Goal: Task Accomplishment & Management: Manage account settings

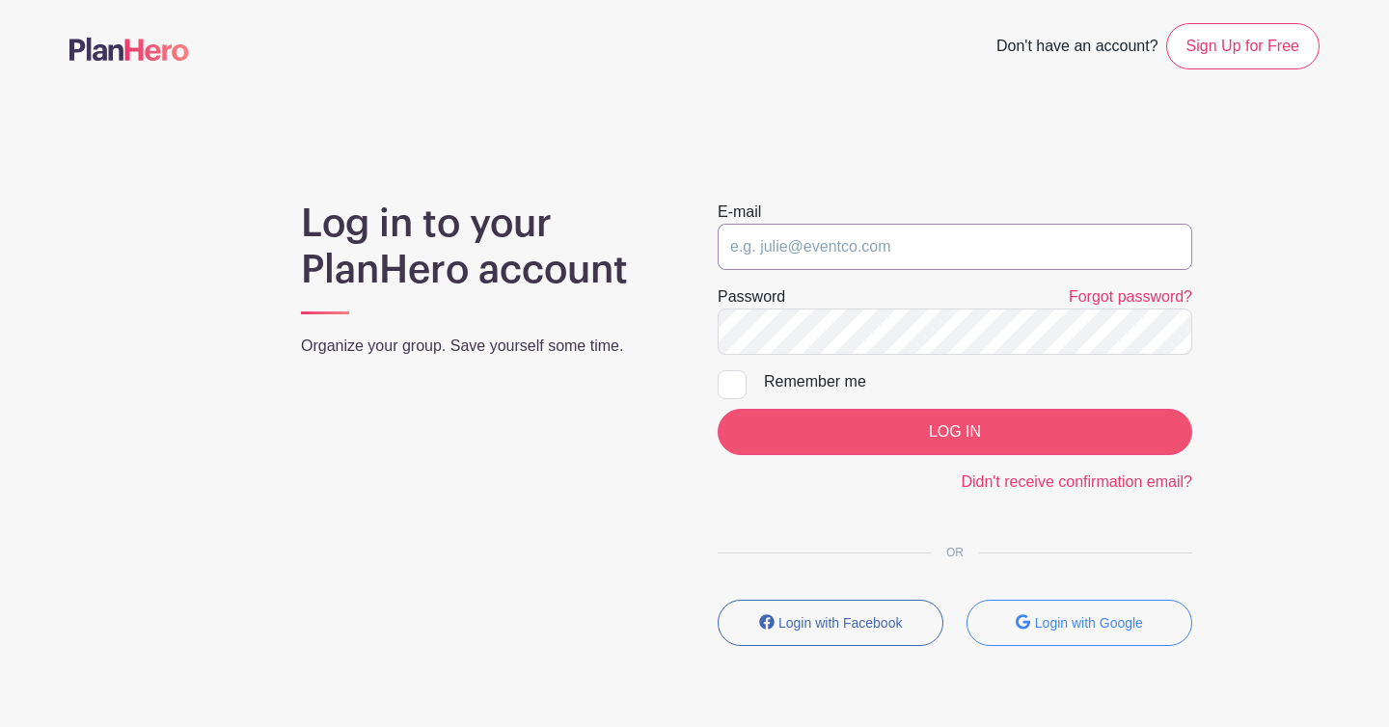
type input "[EMAIL_ADDRESS][DOMAIN_NAME]"
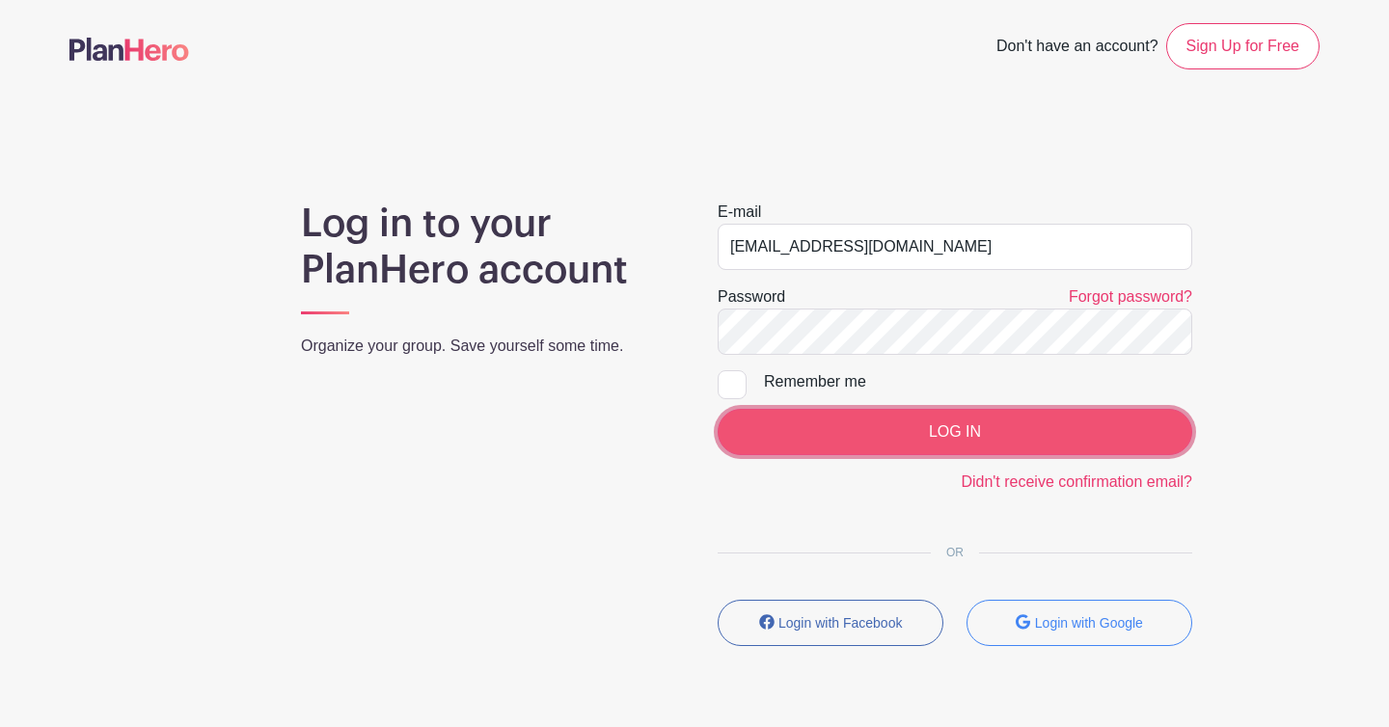
click at [966, 451] on input "LOG IN" at bounding box center [954, 432] width 474 height 46
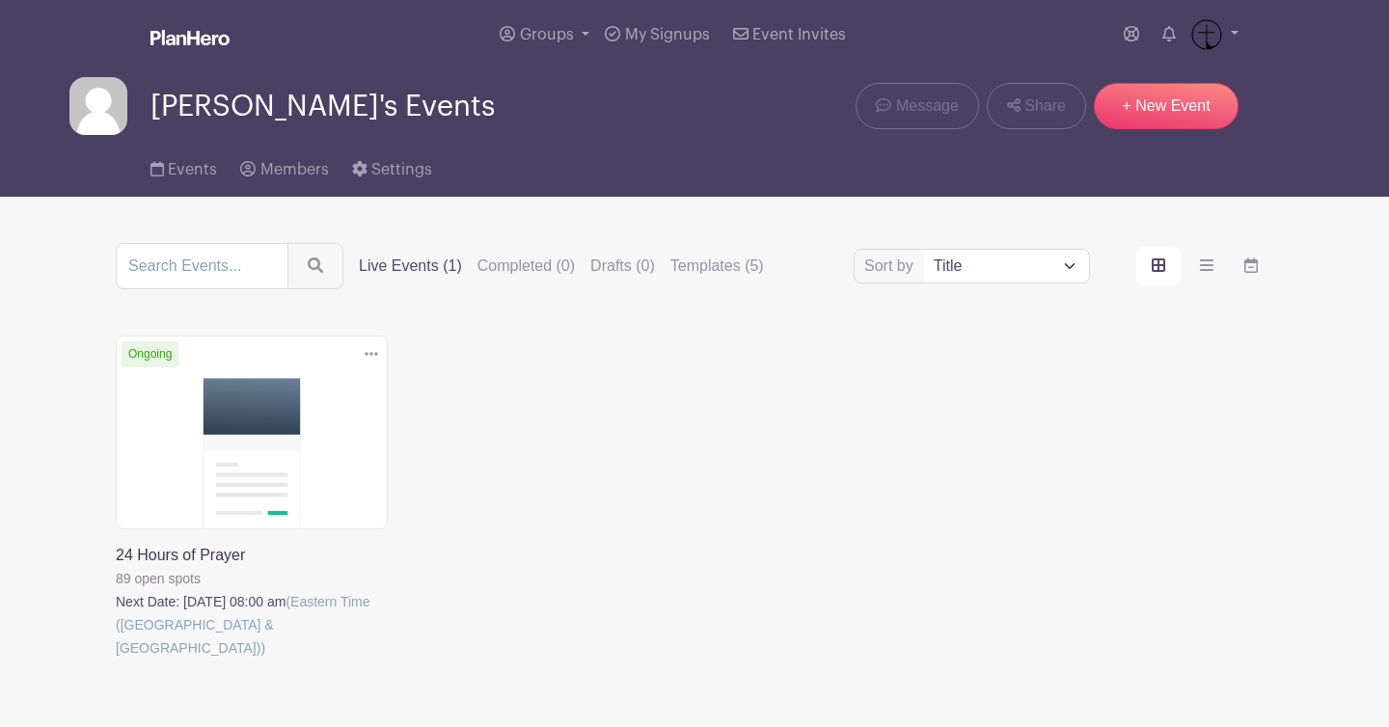
click at [116, 660] on link at bounding box center [116, 660] width 0 height 0
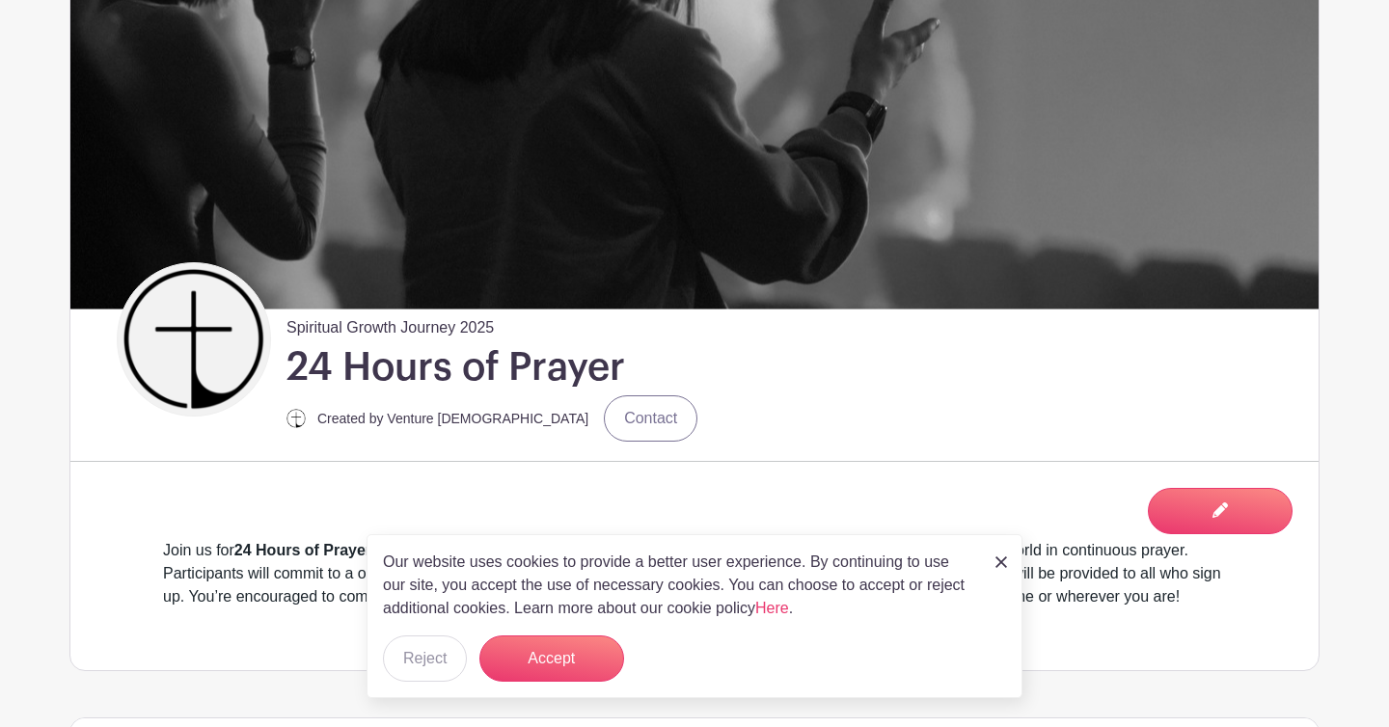
scroll to position [274, 0]
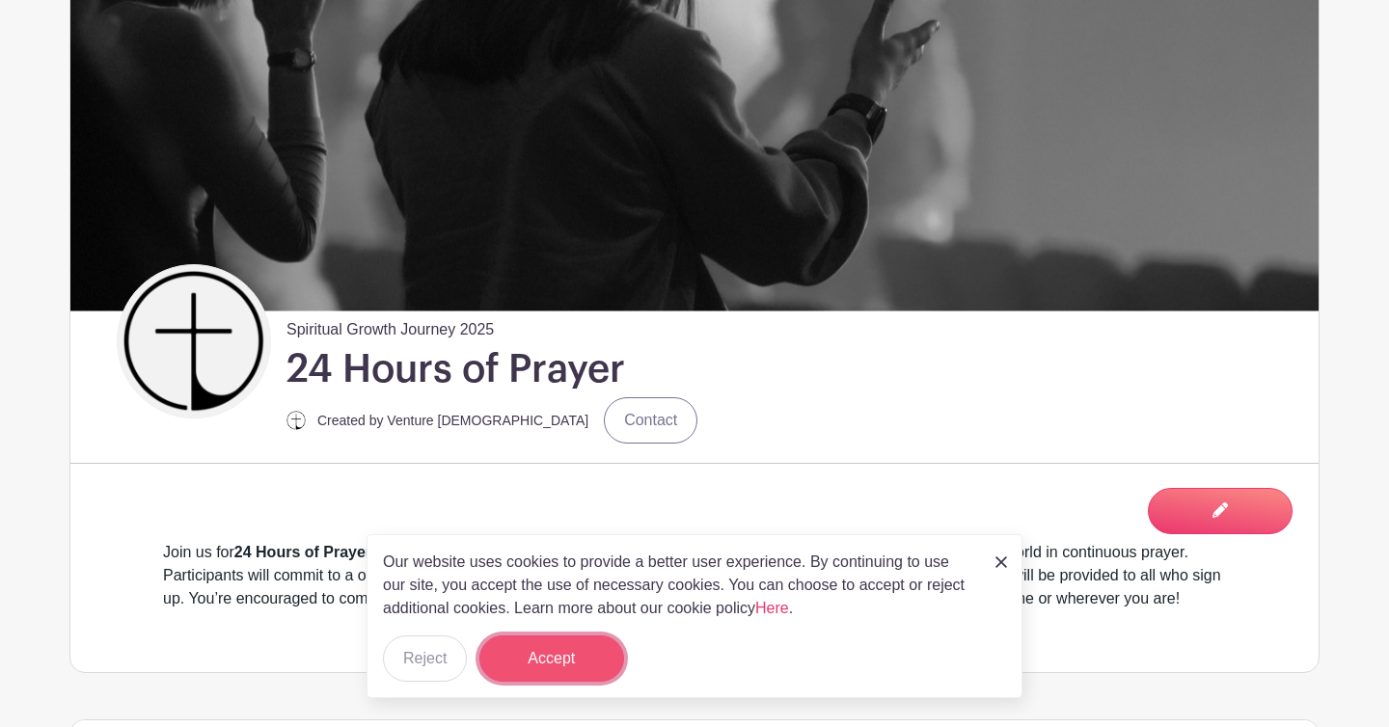
click at [564, 654] on button "Accept" at bounding box center [551, 659] width 145 height 46
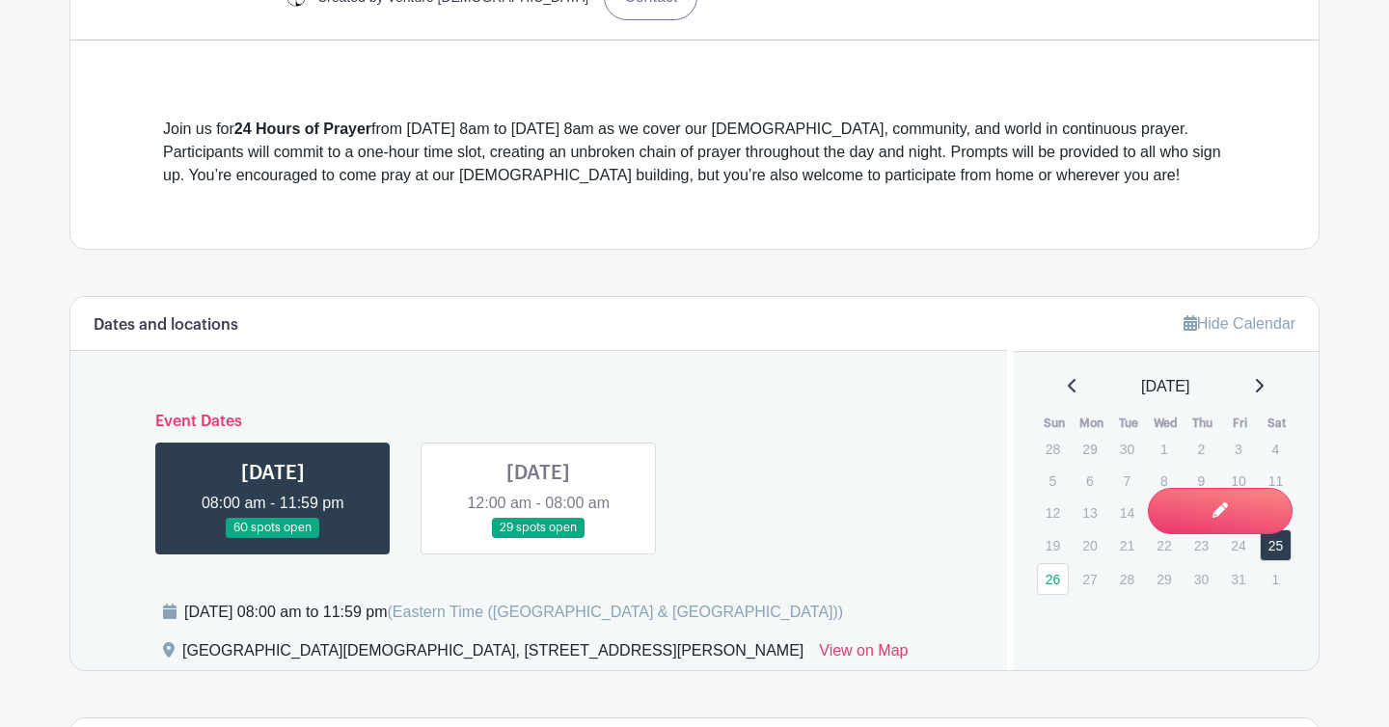
scroll to position [0, 0]
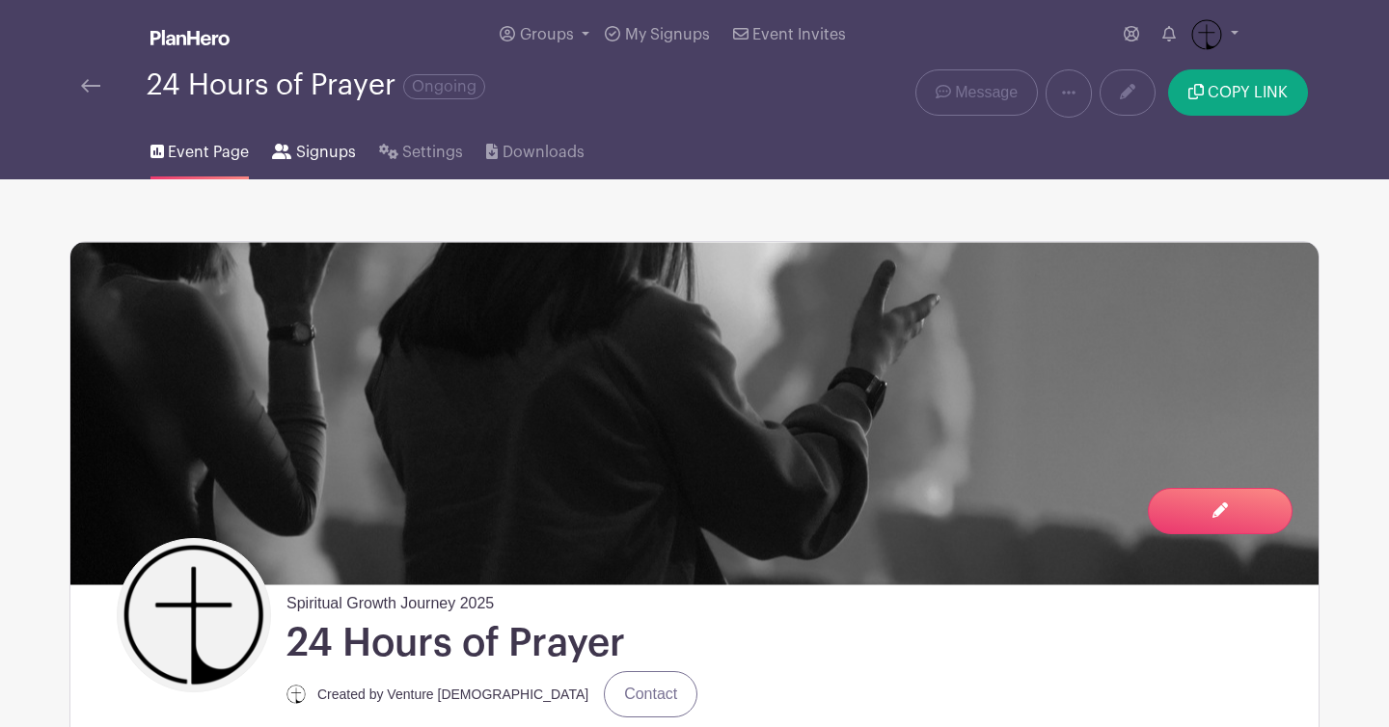
click at [333, 152] on span "Signups" at bounding box center [326, 152] width 60 height 23
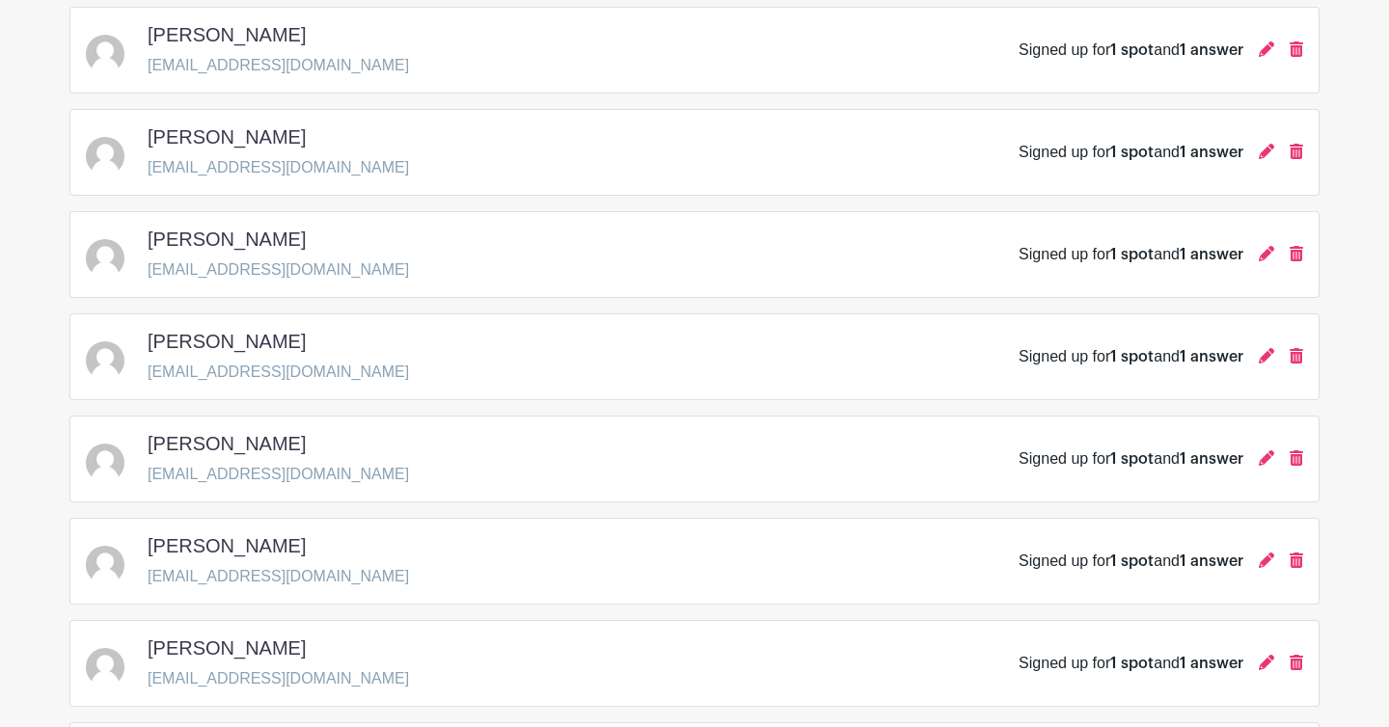
scroll to position [2831, 0]
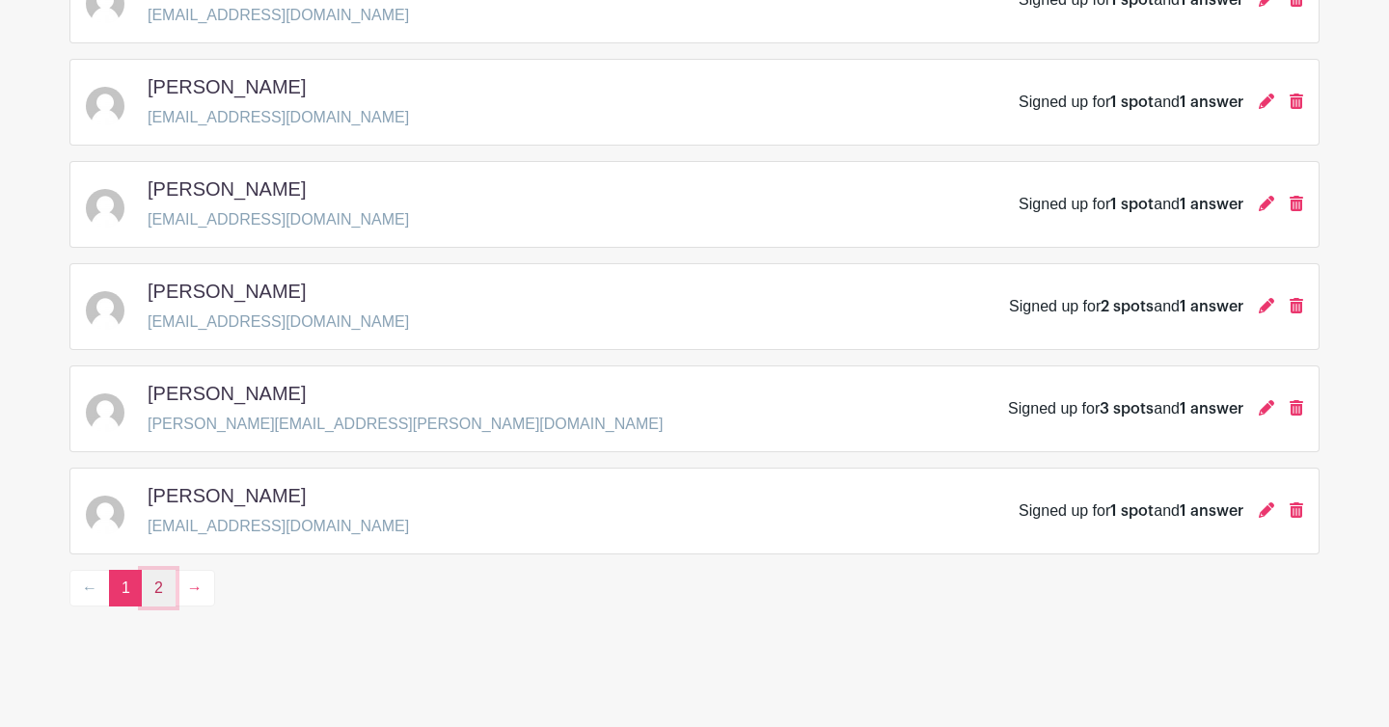
click at [154, 596] on link "2" at bounding box center [159, 588] width 34 height 37
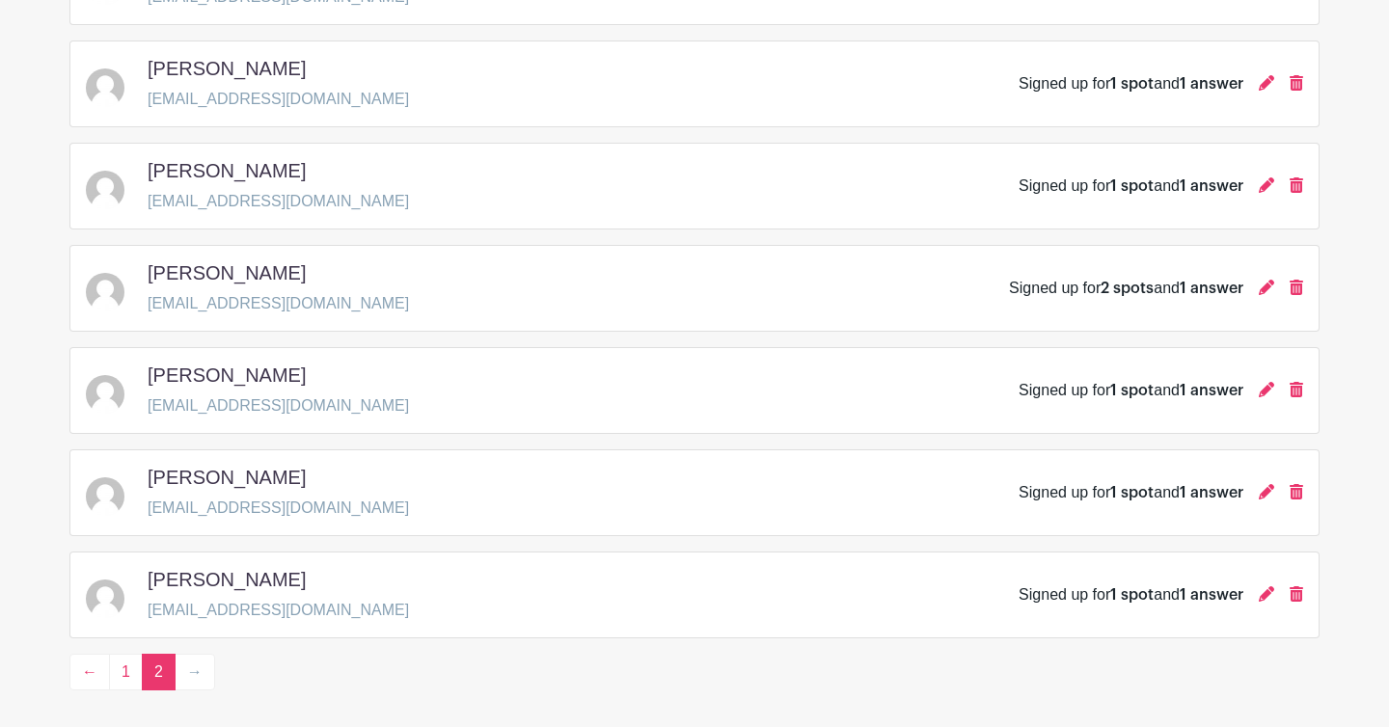
scroll to position [1707, 0]
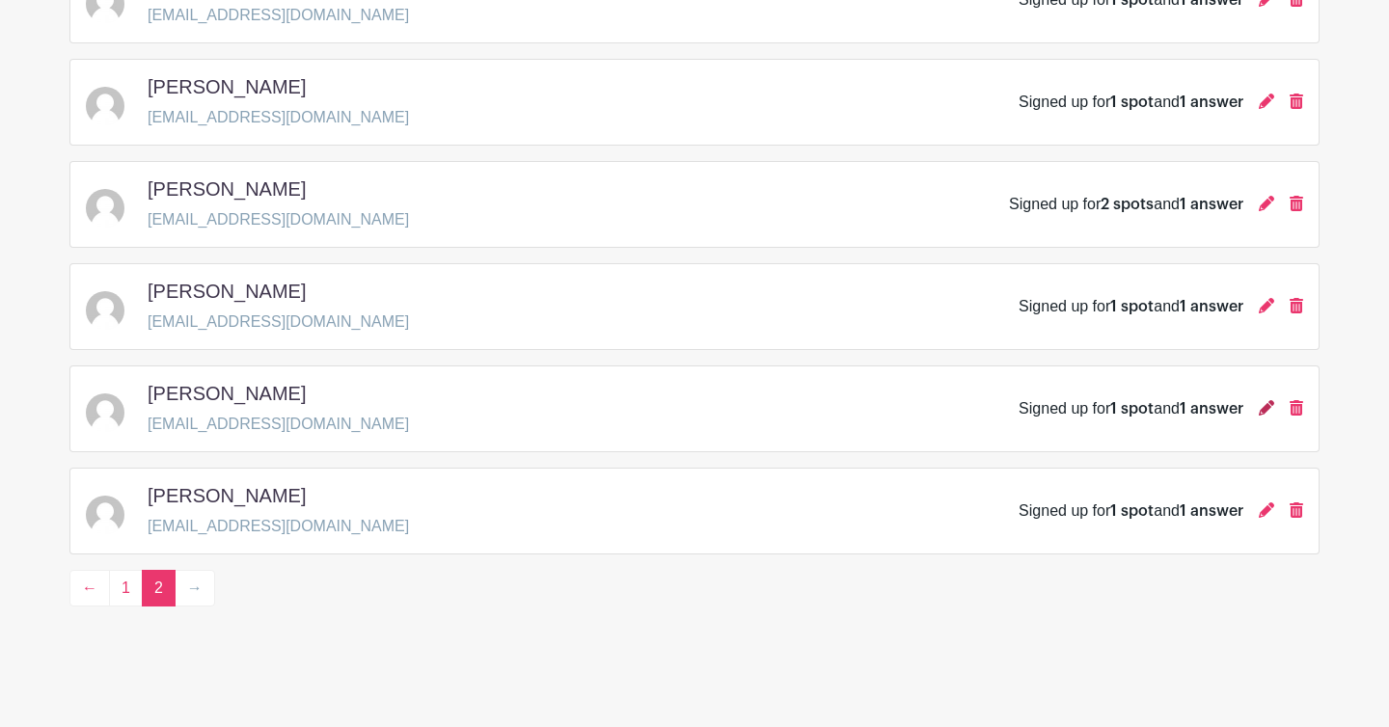
click at [1265, 402] on icon at bounding box center [1266, 407] width 15 height 15
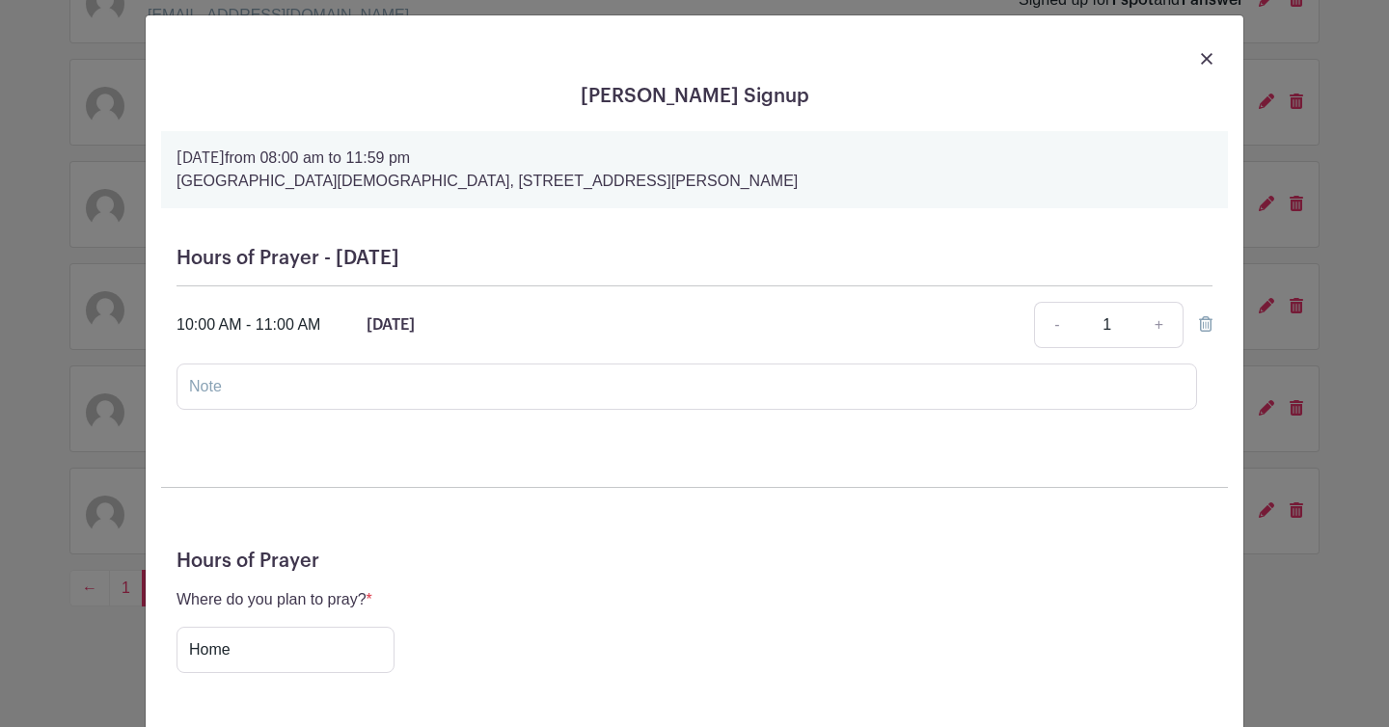
scroll to position [11, 0]
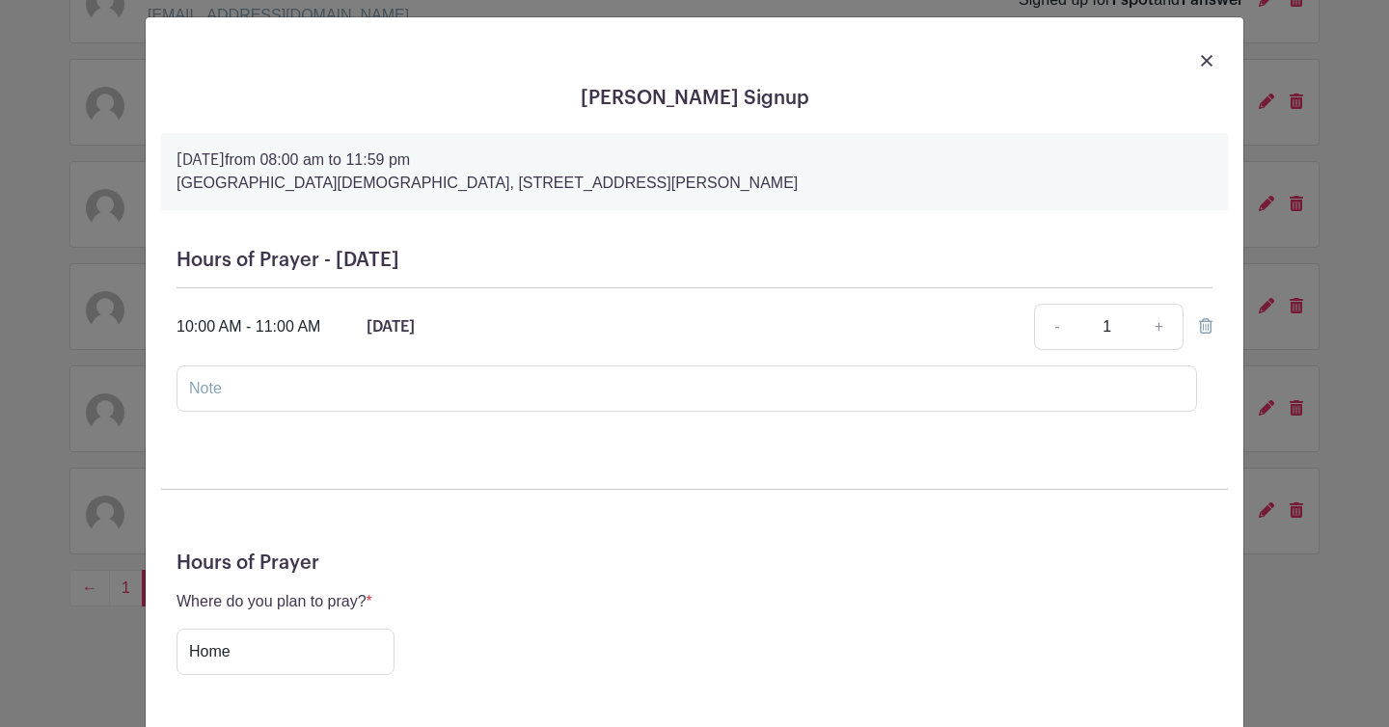
click at [1207, 63] on img at bounding box center [1207, 61] width 12 height 12
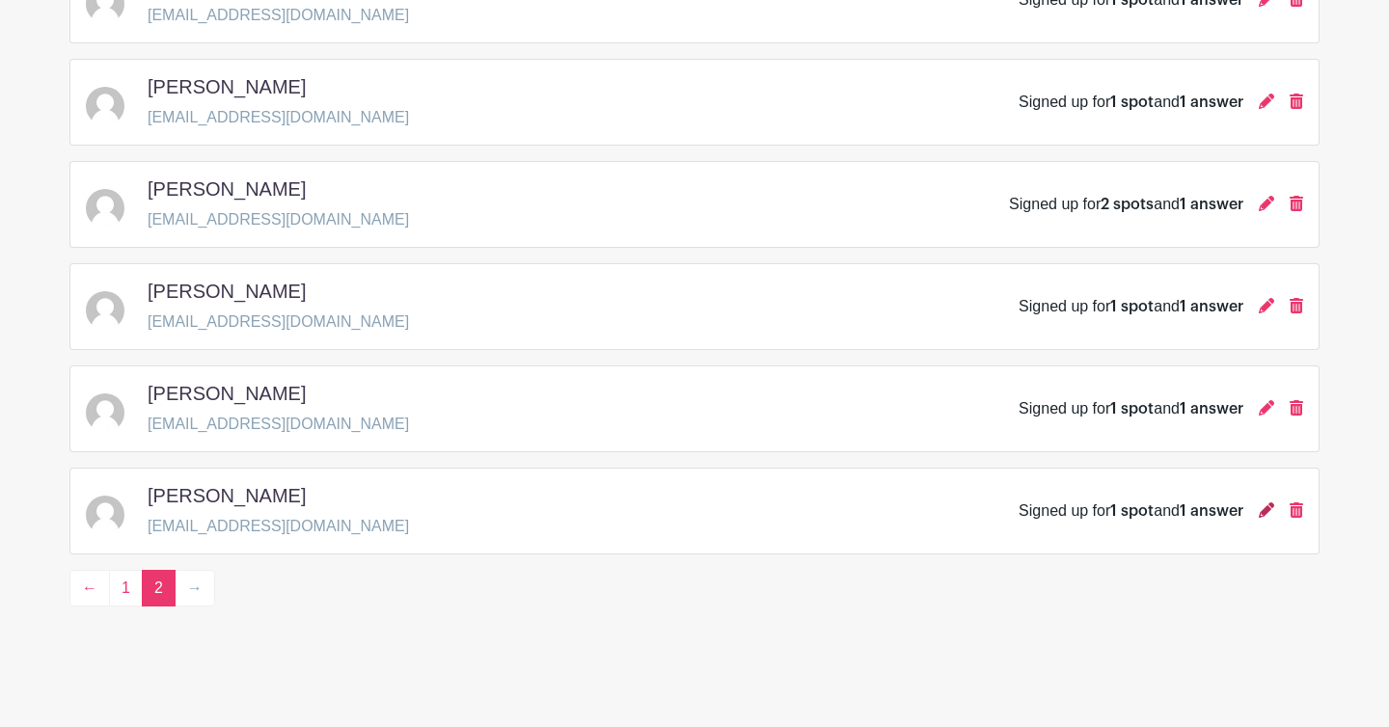
click at [1268, 508] on icon at bounding box center [1266, 509] width 15 height 15
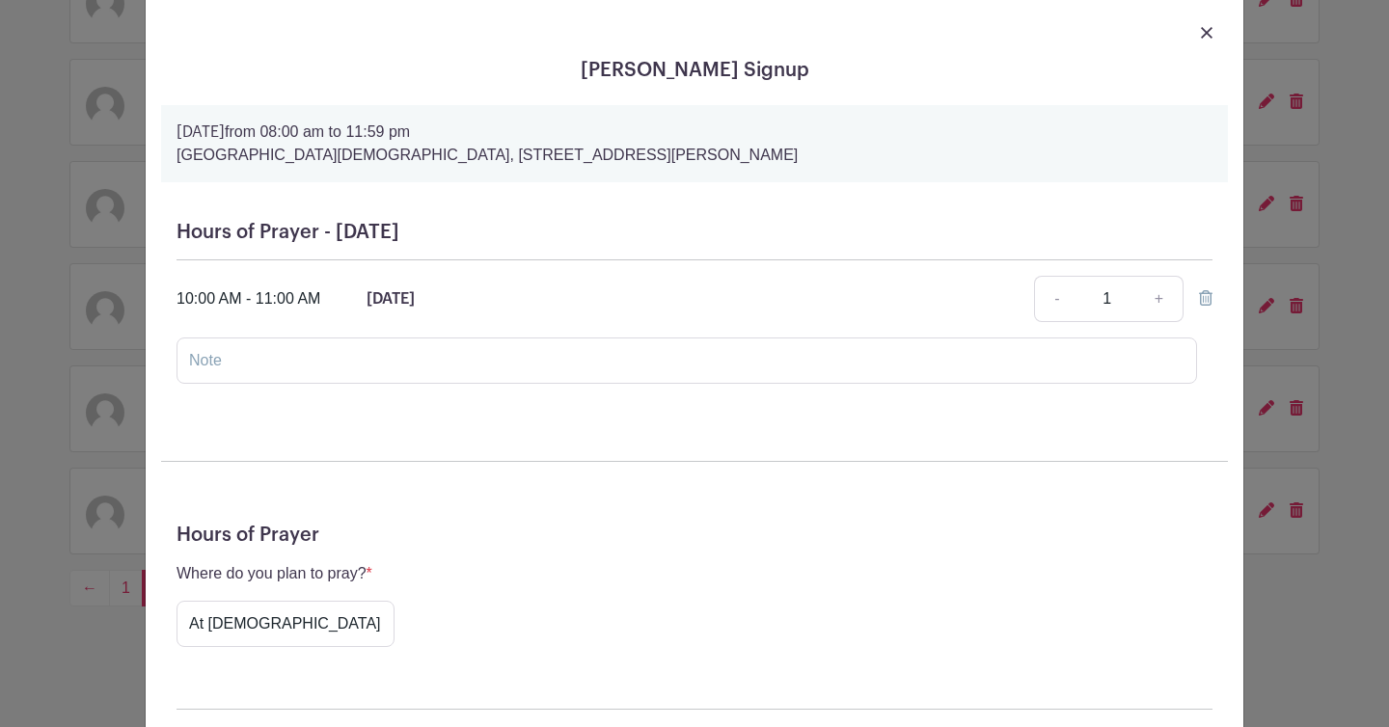
scroll to position [32, 0]
